Goal: Entertainment & Leisure: Consume media (video, audio)

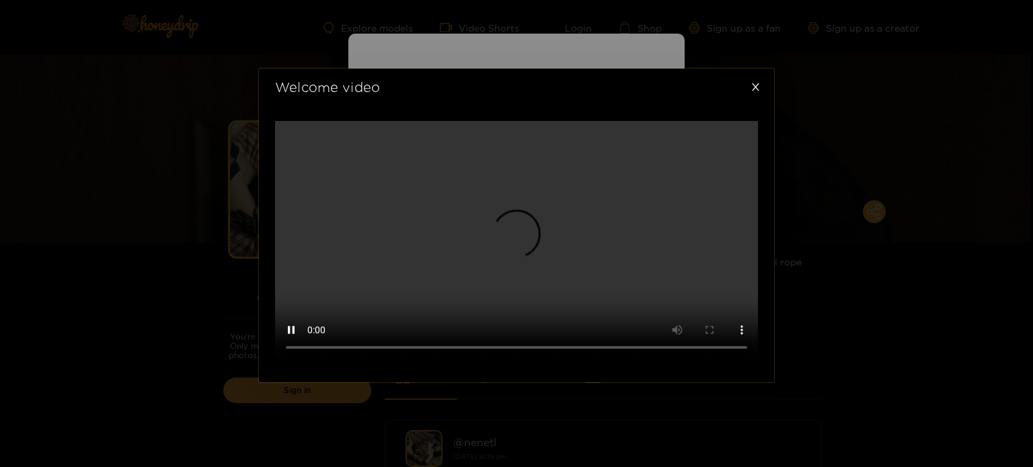
scroll to position [414, 0]
click at [619, 184] on video at bounding box center [516, 241] width 483 height 241
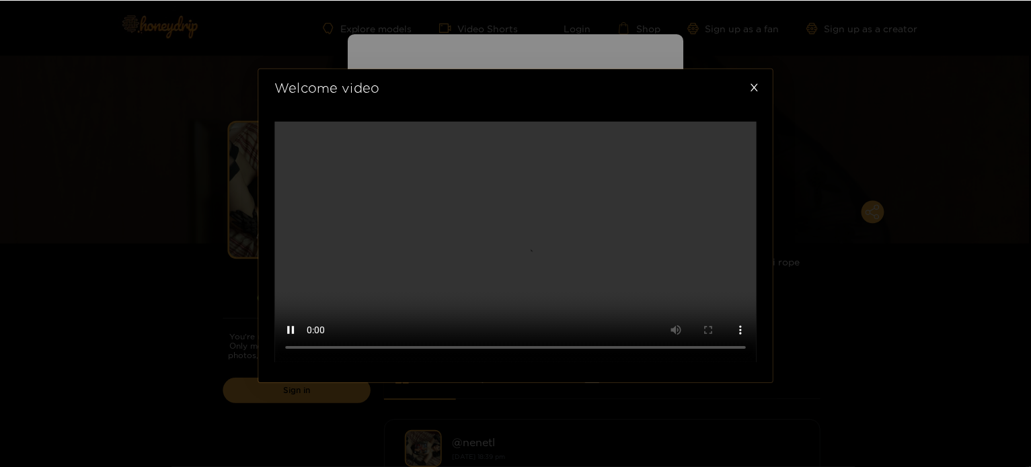
scroll to position [0, 0]
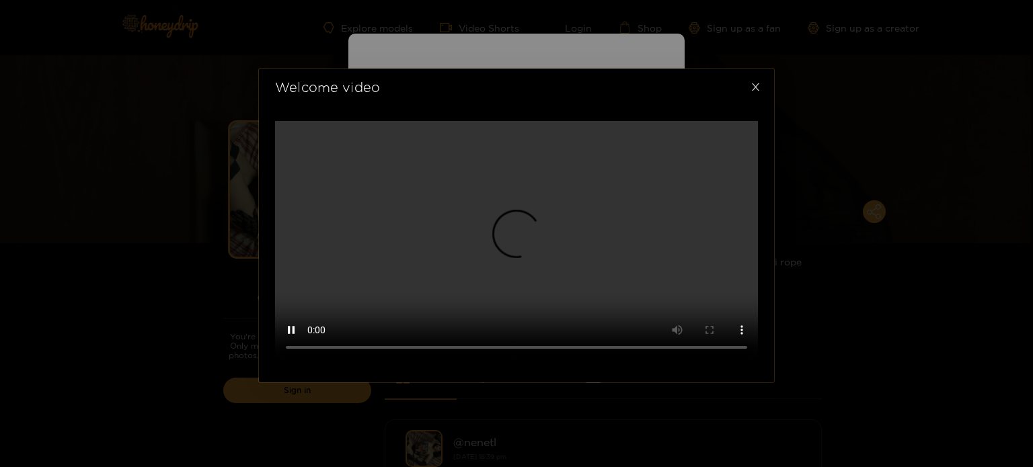
click at [760, 69] on span "Close" at bounding box center [755, 88] width 38 height 38
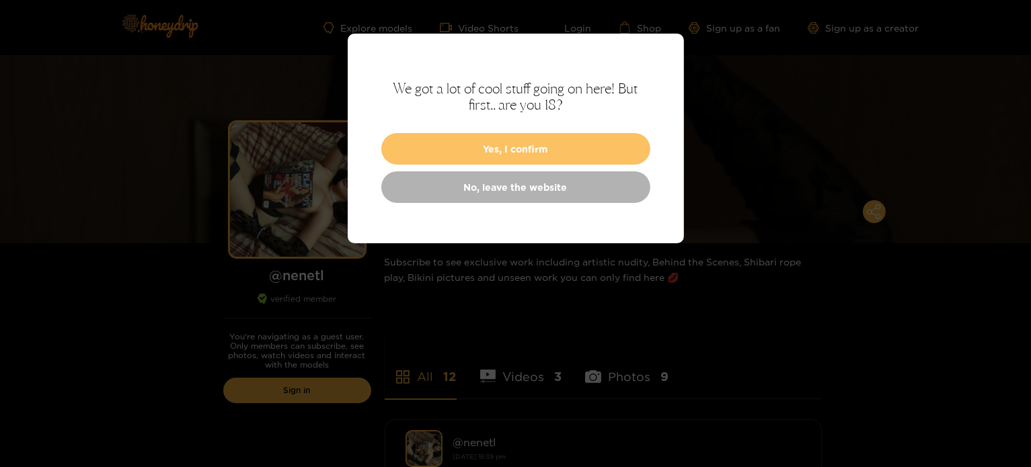
click at [550, 142] on button "Yes, I confirm" at bounding box center [515, 149] width 269 height 32
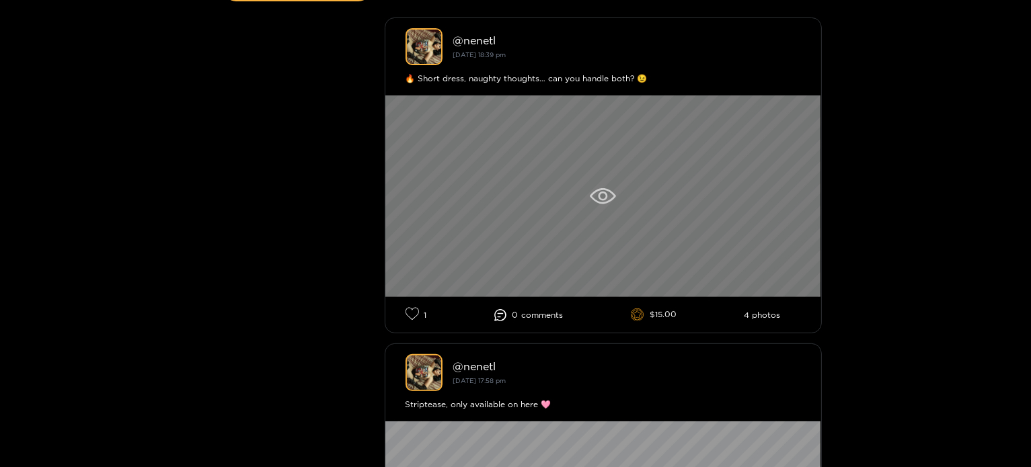
scroll to position [404, 0]
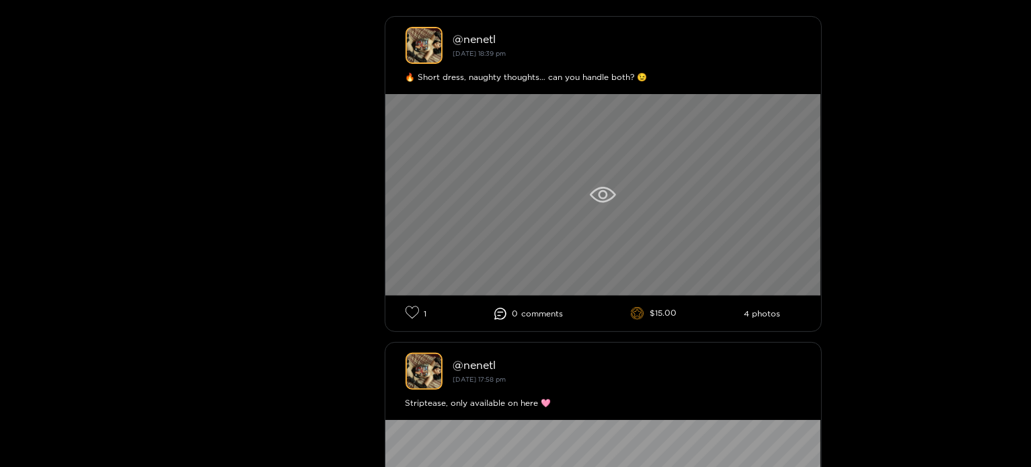
click at [597, 198] on icon at bounding box center [603, 195] width 26 height 16
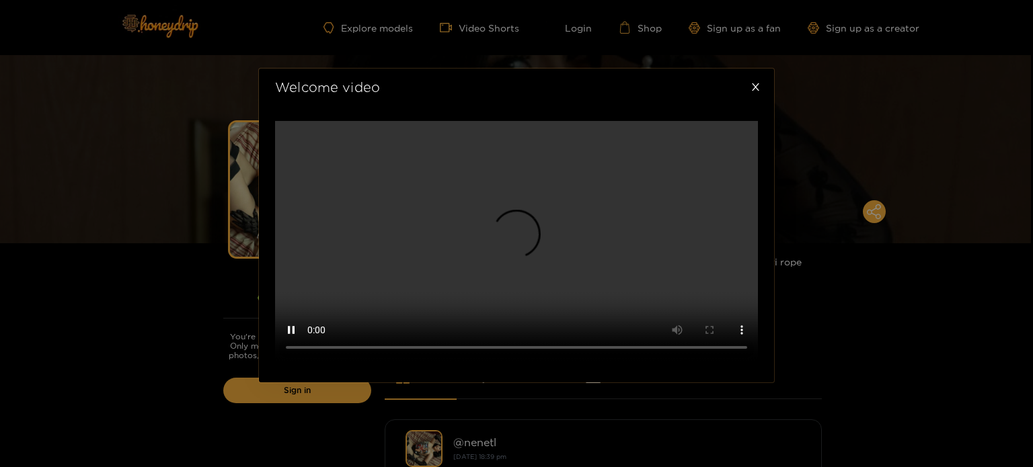
scroll to position [279, 0]
click at [527, 194] on video at bounding box center [516, 241] width 483 height 241
click at [527, 187] on video at bounding box center [516, 241] width 483 height 241
click at [525, 227] on video at bounding box center [516, 241] width 483 height 241
